Goal: Task Accomplishment & Management: Complete application form

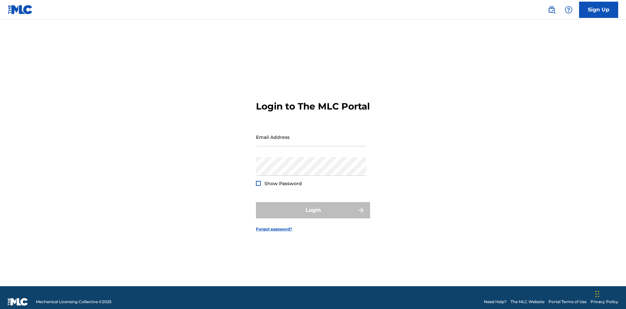
scroll to position [8, 0]
click at [311, 134] on input "Email Address" at bounding box center [311, 137] width 110 height 19
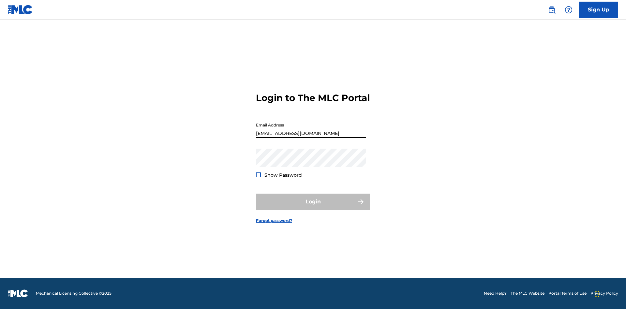
type input "[EMAIL_ADDRESS][DOMAIN_NAME]"
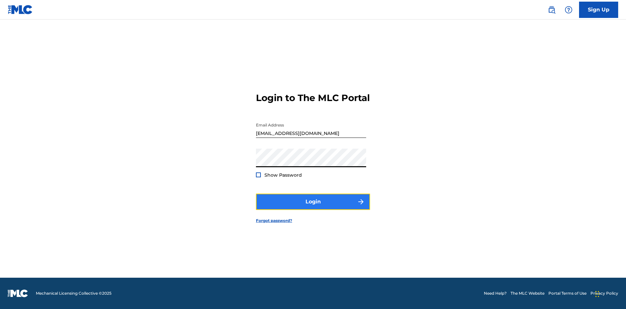
click at [313, 207] on button "Login" at bounding box center [313, 202] width 114 height 16
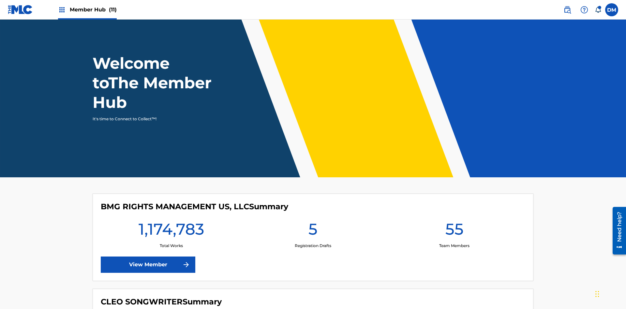
click at [93, 9] on span "Member Hub (11)" at bounding box center [93, 10] width 47 height 8
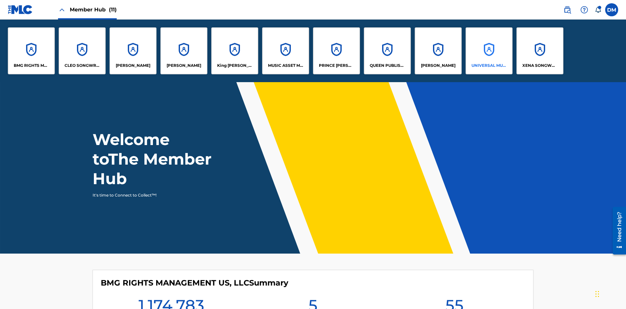
click at [489, 66] on p "UNIVERSAL MUSIC PUB GROUP" at bounding box center [490, 66] width 36 height 6
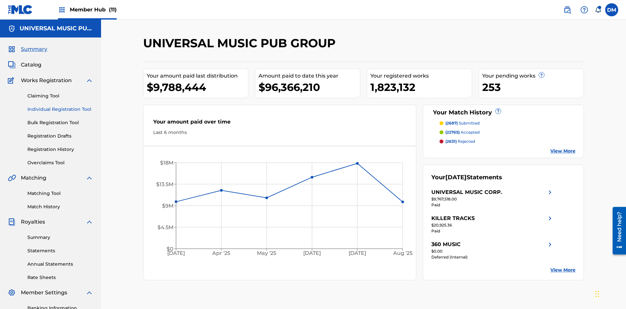
click at [60, 106] on link "Individual Registration Tool" at bounding box center [60, 109] width 66 height 7
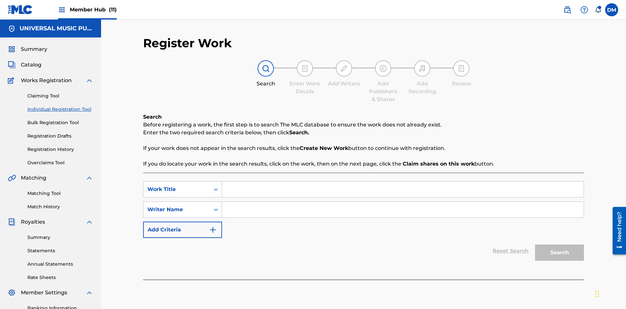
click at [403, 182] on input "Search Form" at bounding box center [403, 190] width 362 height 16
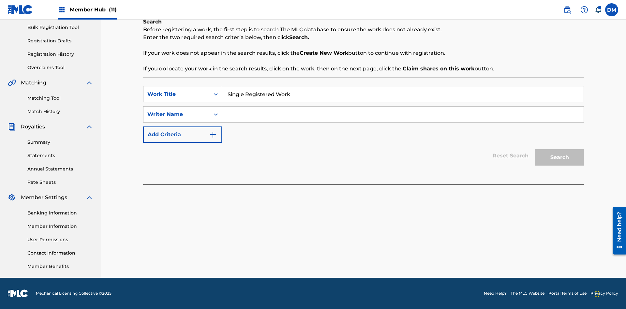
type input "Single Registered Work"
click at [403, 114] on input "Search Form" at bounding box center [403, 115] width 362 height 16
type input "QWERTYUIOP"
click at [560, 158] on button "Search" at bounding box center [559, 157] width 49 height 16
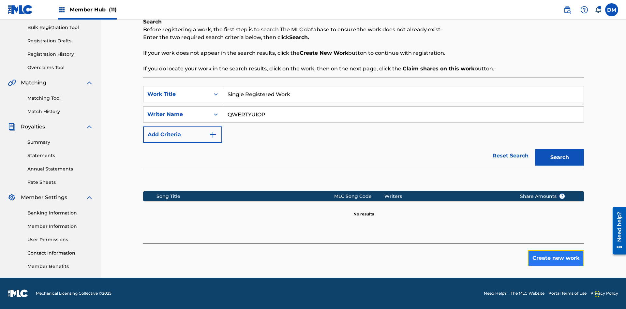
click at [556, 258] on button "Create new work" at bounding box center [556, 258] width 56 height 16
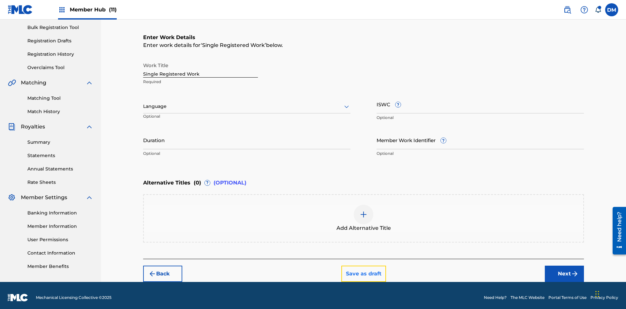
click at [363, 269] on button "Save as draft" at bounding box center [364, 274] width 45 height 16
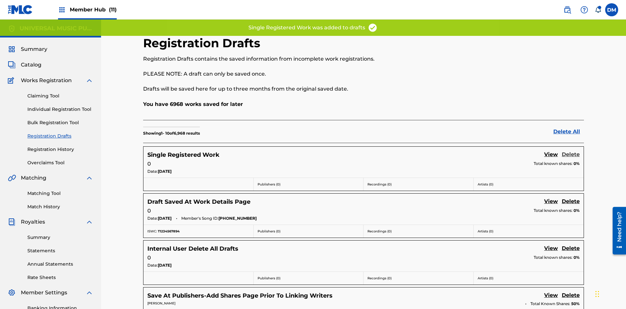
click at [571, 151] on link "Delete" at bounding box center [571, 155] width 18 height 9
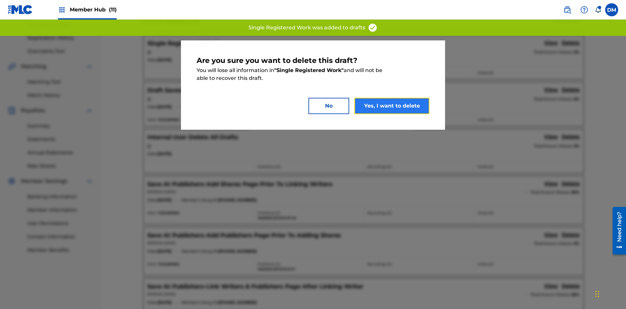
click at [392, 106] on button "Yes, I want to delete" at bounding box center [392, 106] width 75 height 16
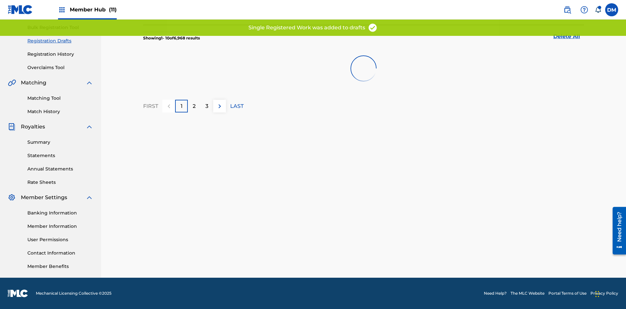
scroll to position [95, 0]
